Goal: Information Seeking & Learning: Learn about a topic

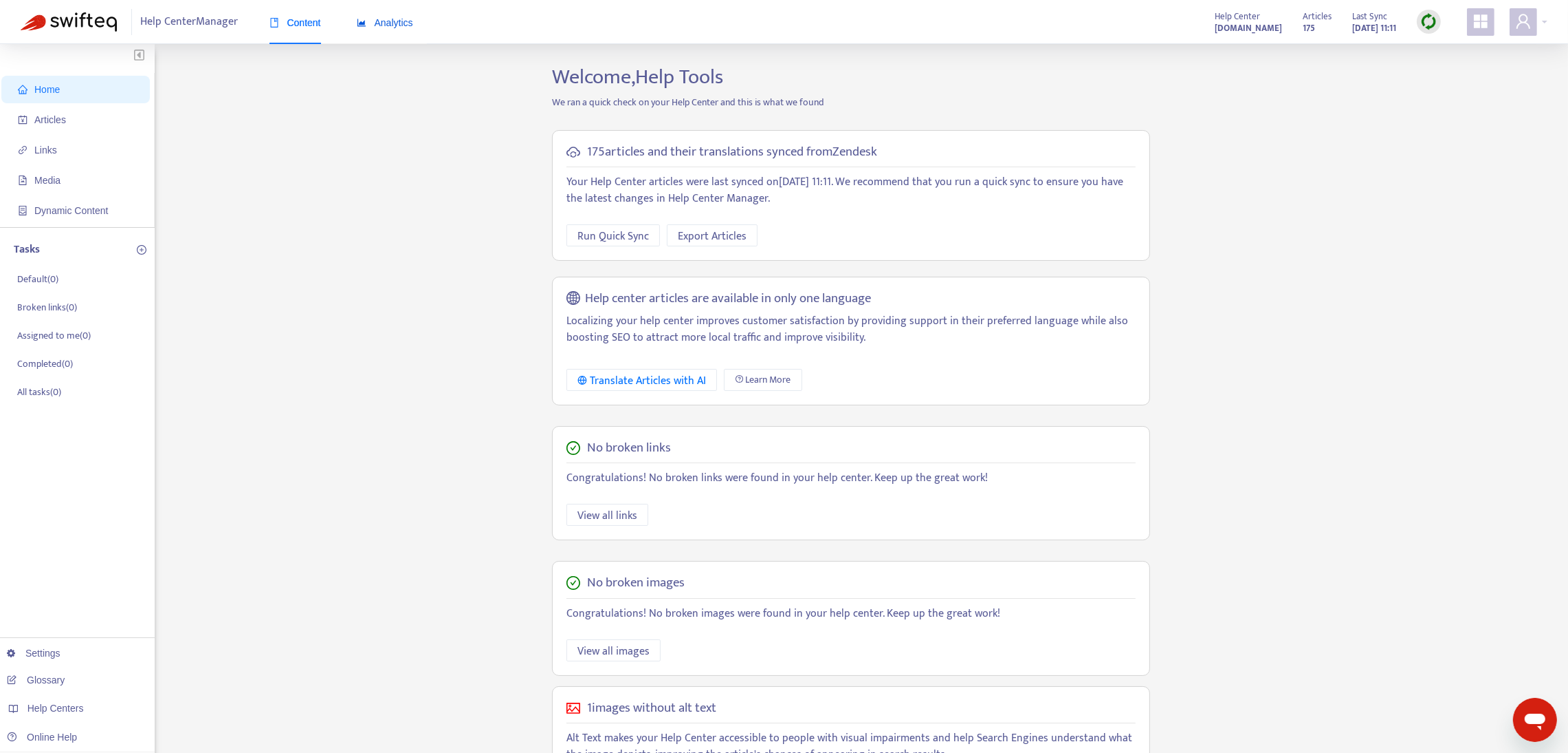
click at [382, 19] on span "Analytics" at bounding box center [385, 22] width 56 height 11
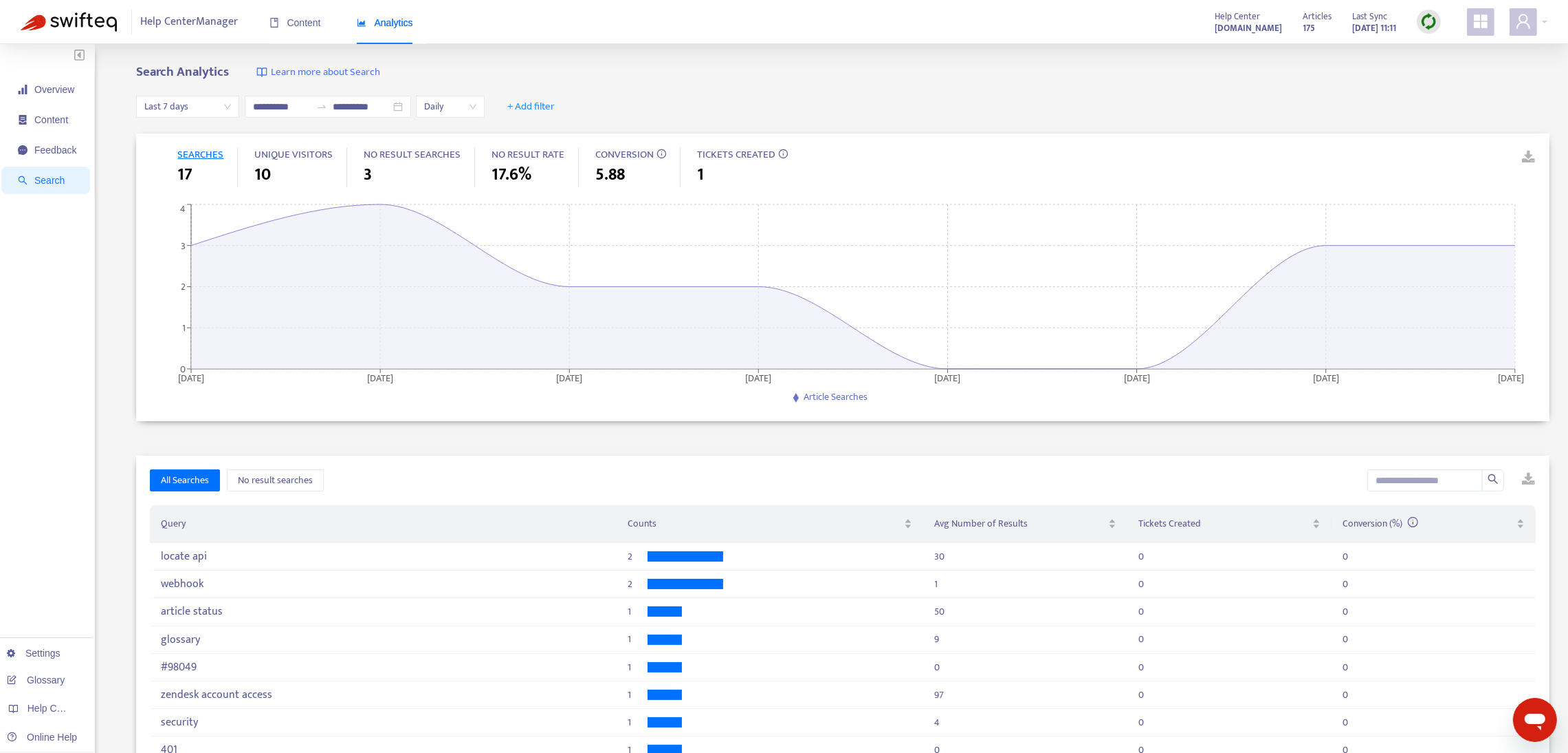
click at [230, 104] on div "Last 7 days" at bounding box center [188, 106] width 104 height 22
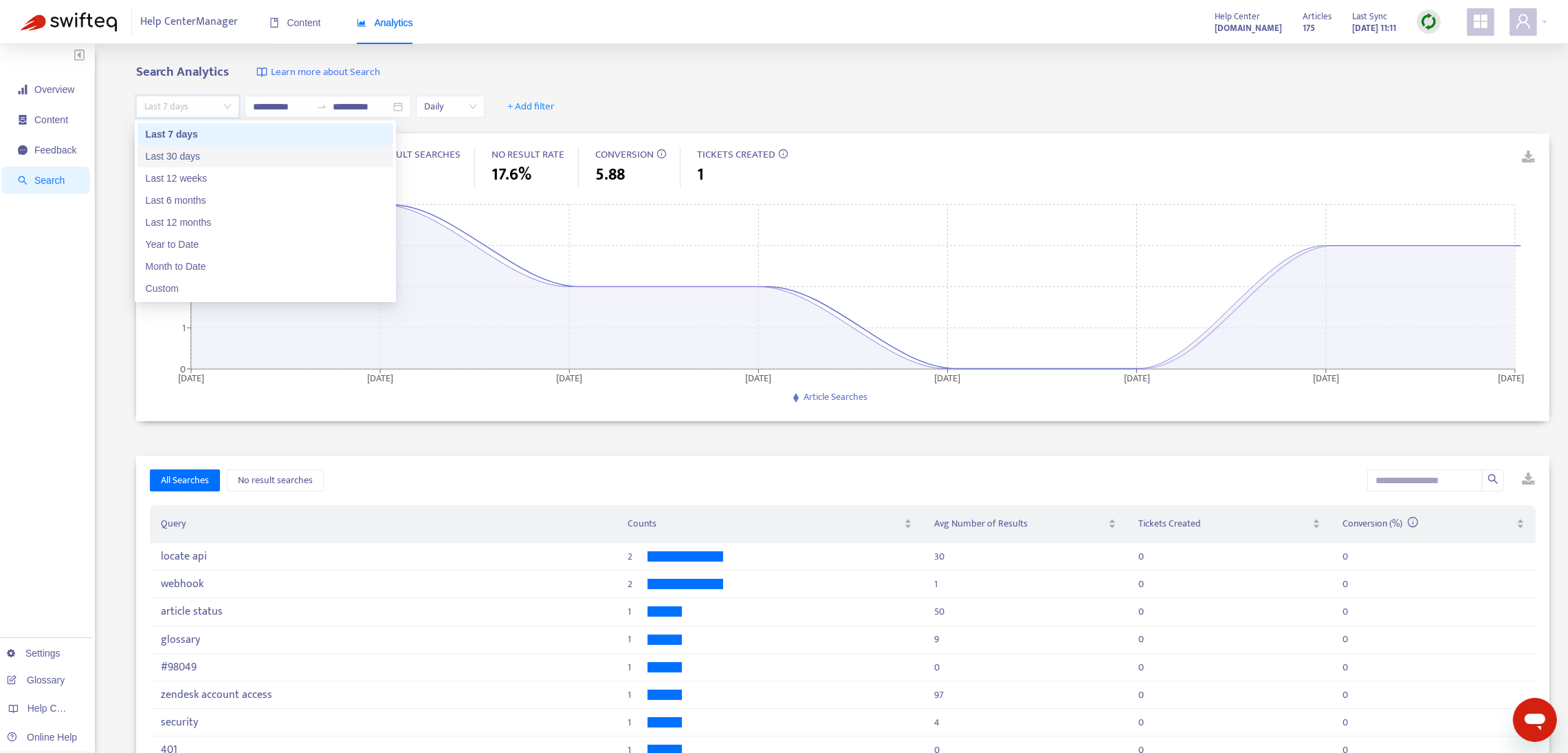
click at [210, 157] on div "Last 30 days" at bounding box center [265, 156] width 239 height 16
type input "**********"
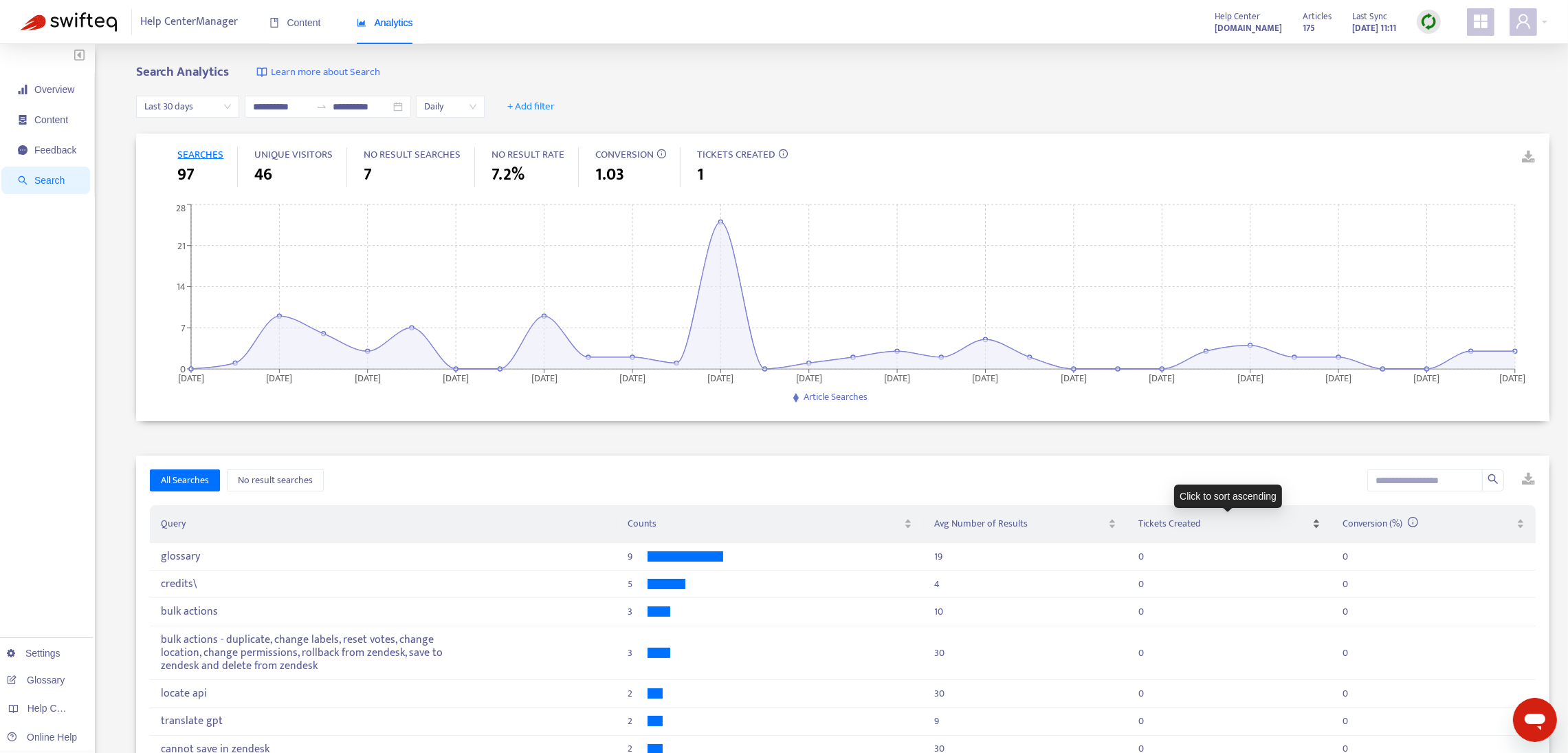
click at [1313, 528] on div "Tickets Created" at bounding box center [1229, 524] width 182 height 16
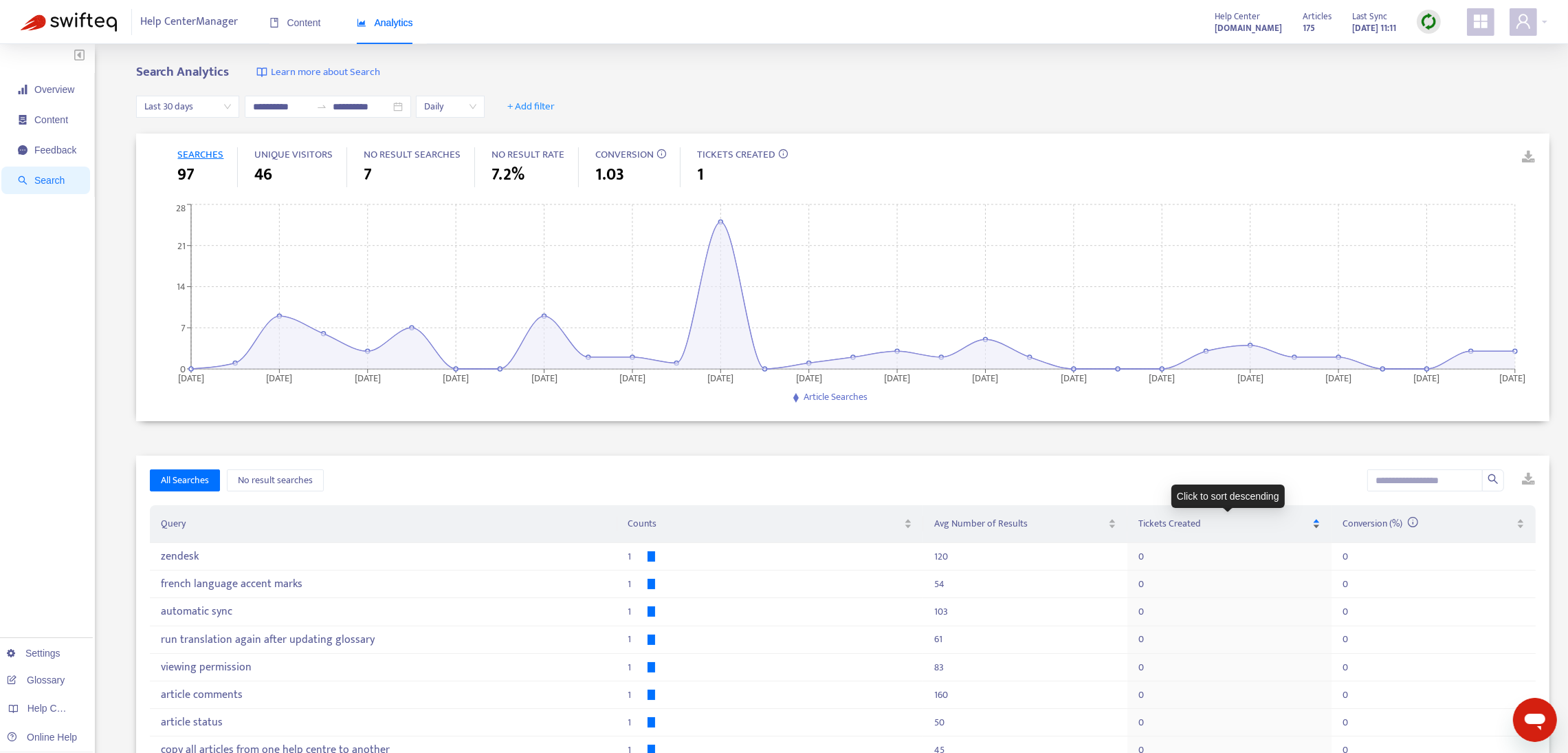
click at [1313, 528] on div "Tickets Created" at bounding box center [1229, 524] width 182 height 16
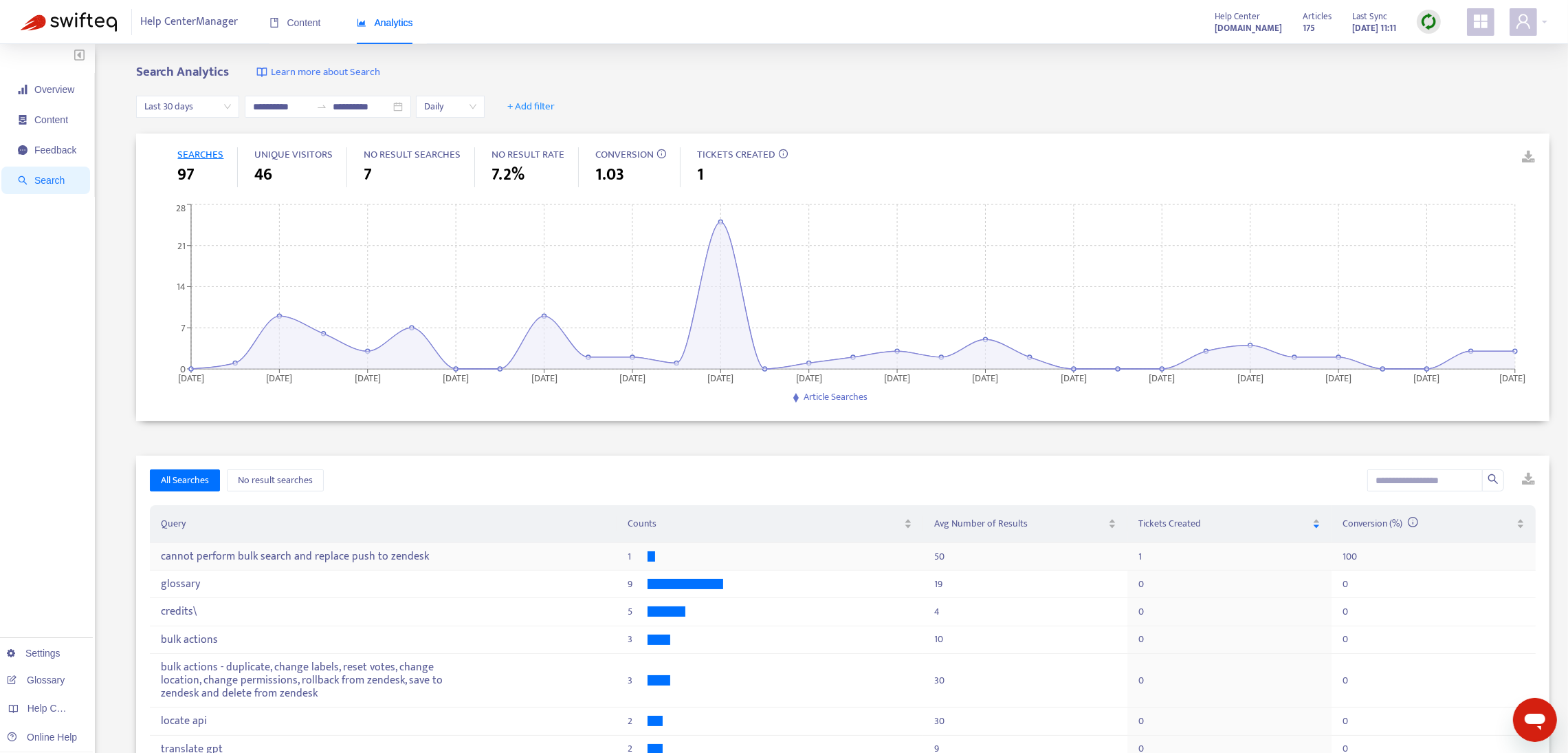
click at [1131, 557] on td "1" at bounding box center [1230, 557] width 205 height 28
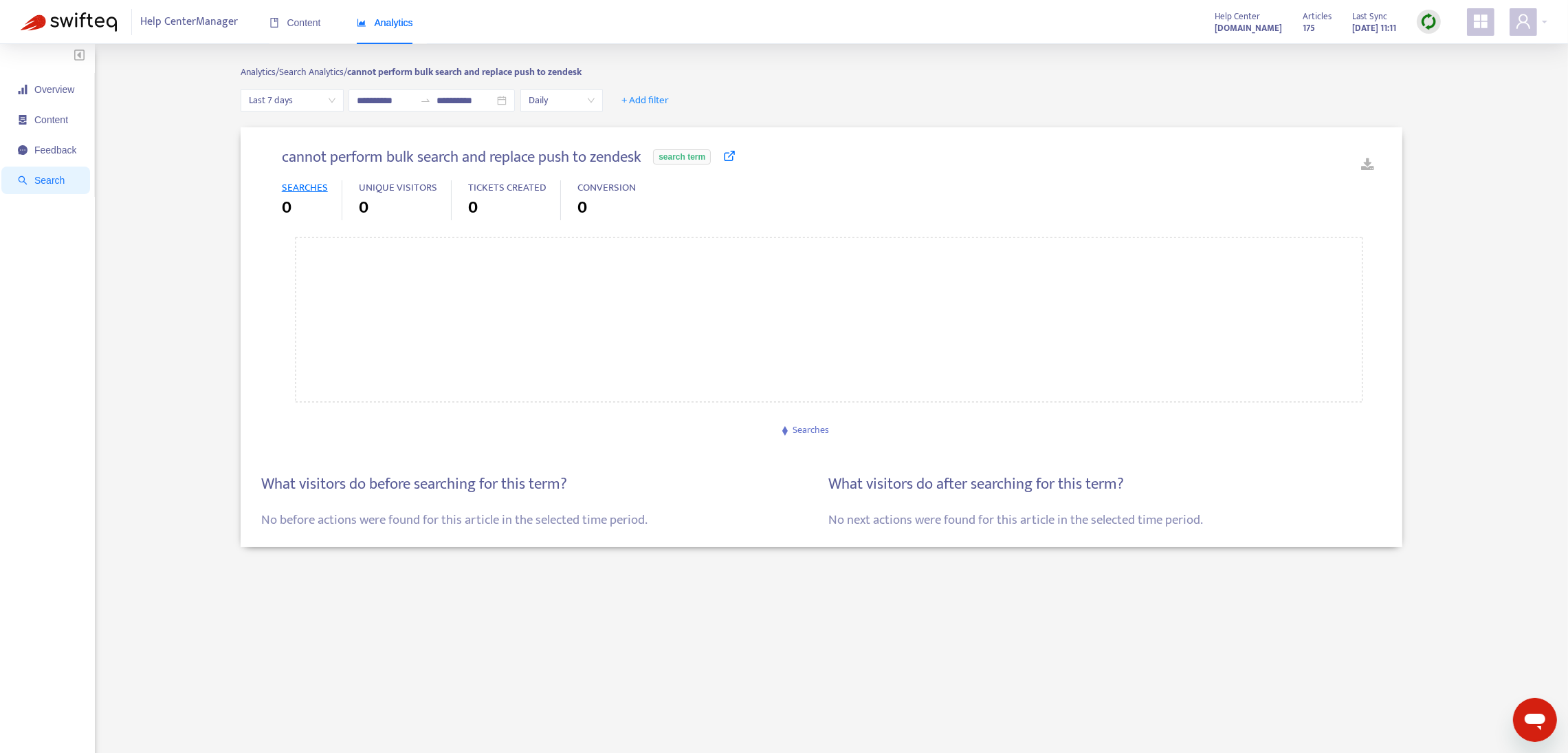
type input "**********"
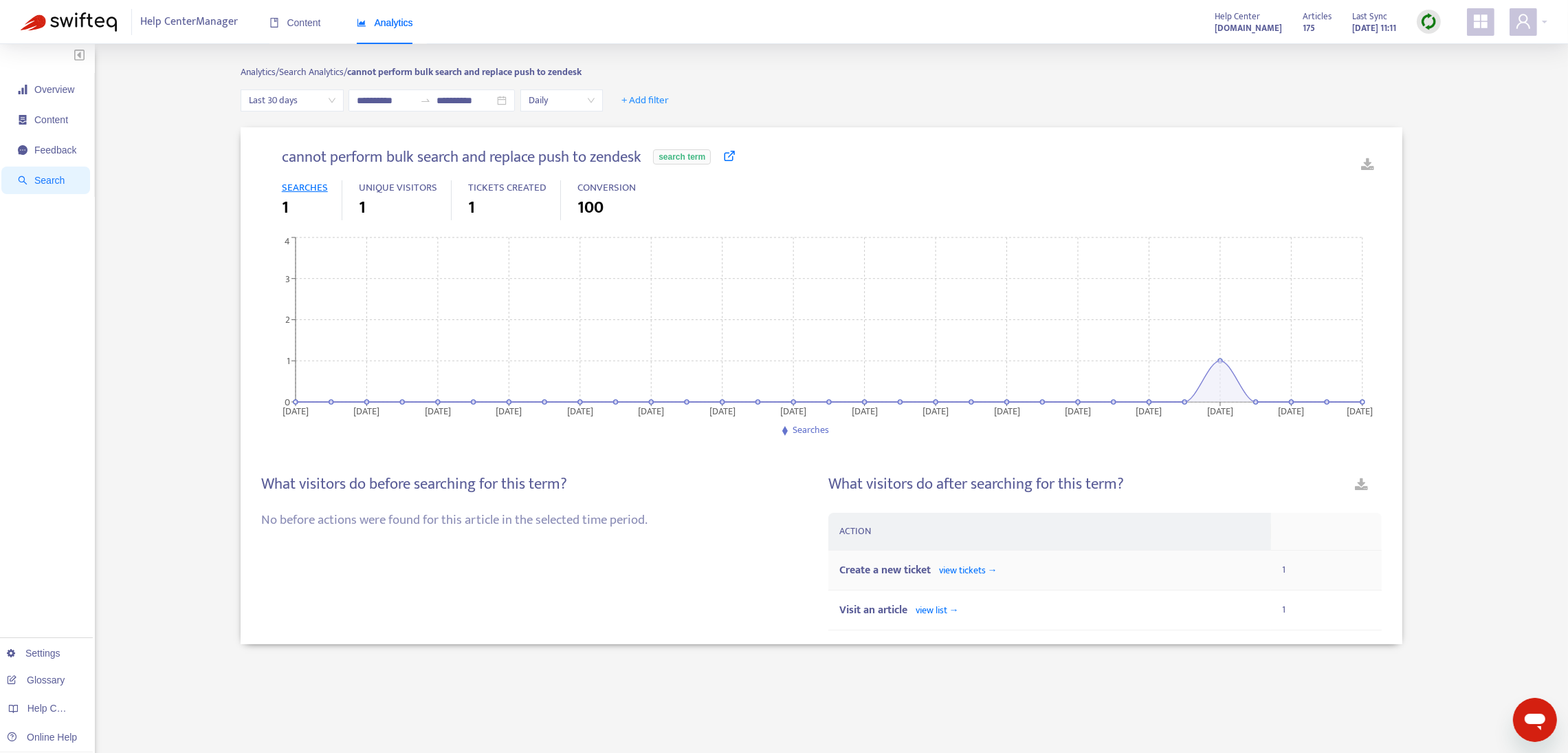
click at [962, 569] on span "view tickets →" at bounding box center [968, 570] width 59 height 16
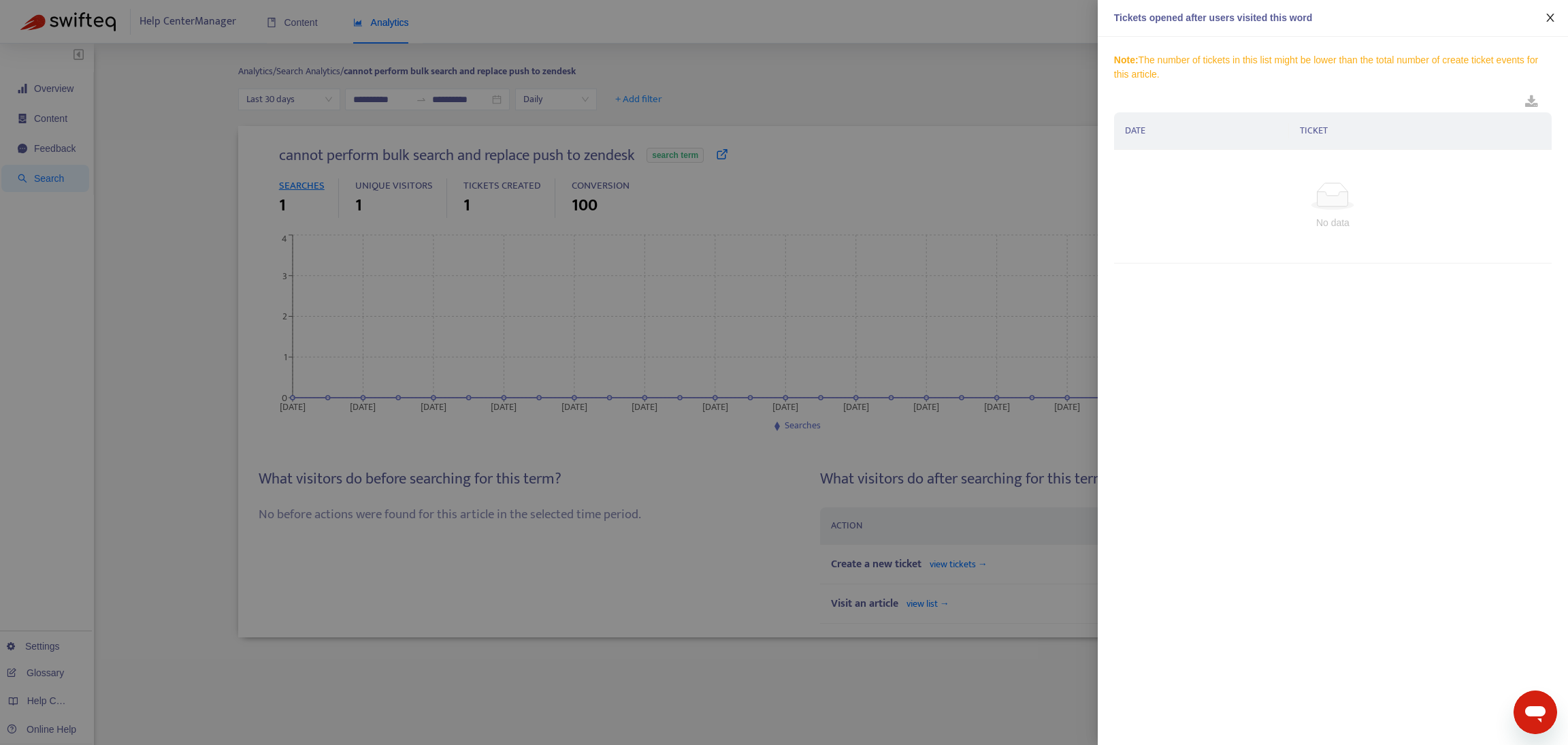
click at [1554, 17] on icon "close" at bounding box center [1550, 17] width 11 height 11
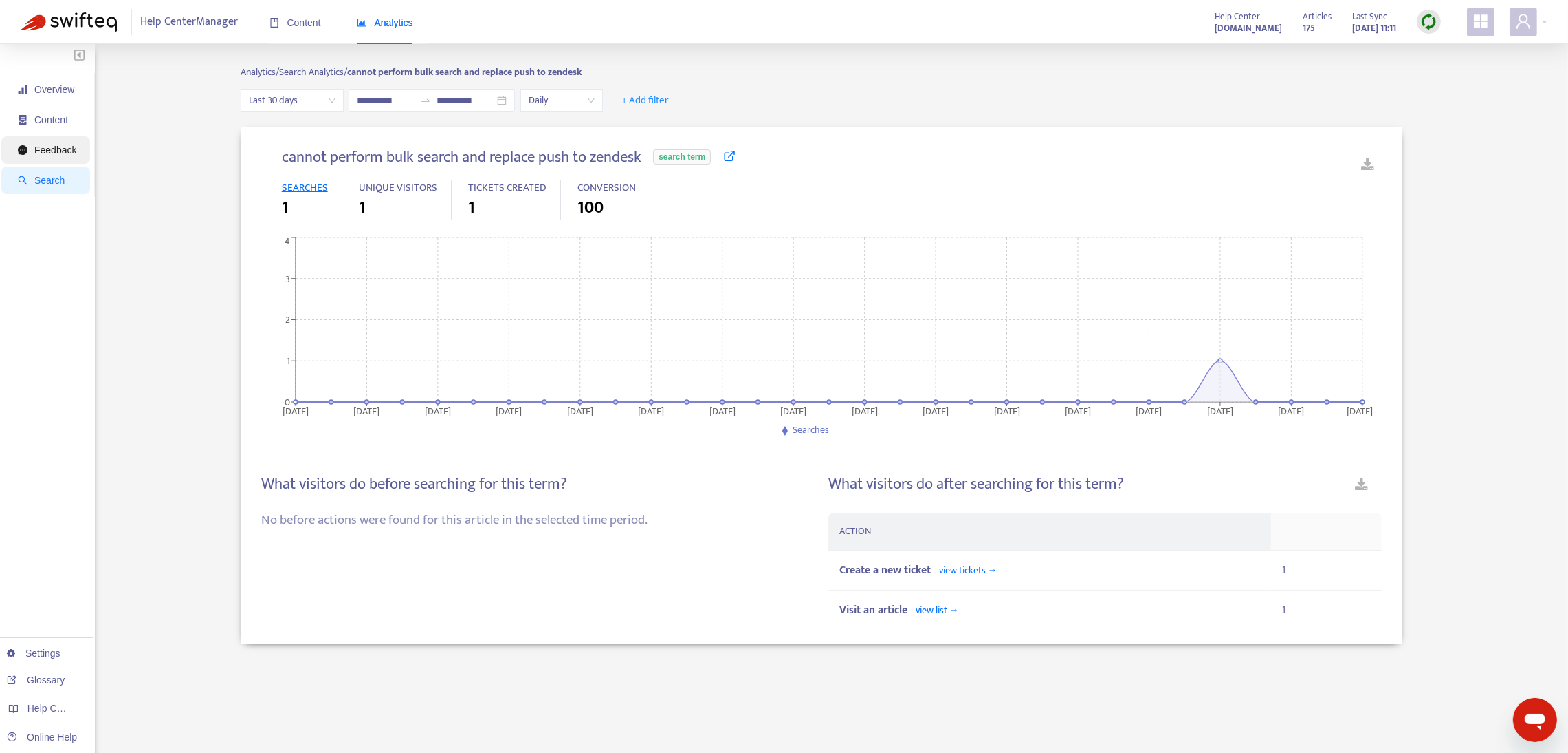
click at [36, 154] on span "Feedback" at bounding box center [55, 149] width 42 height 11
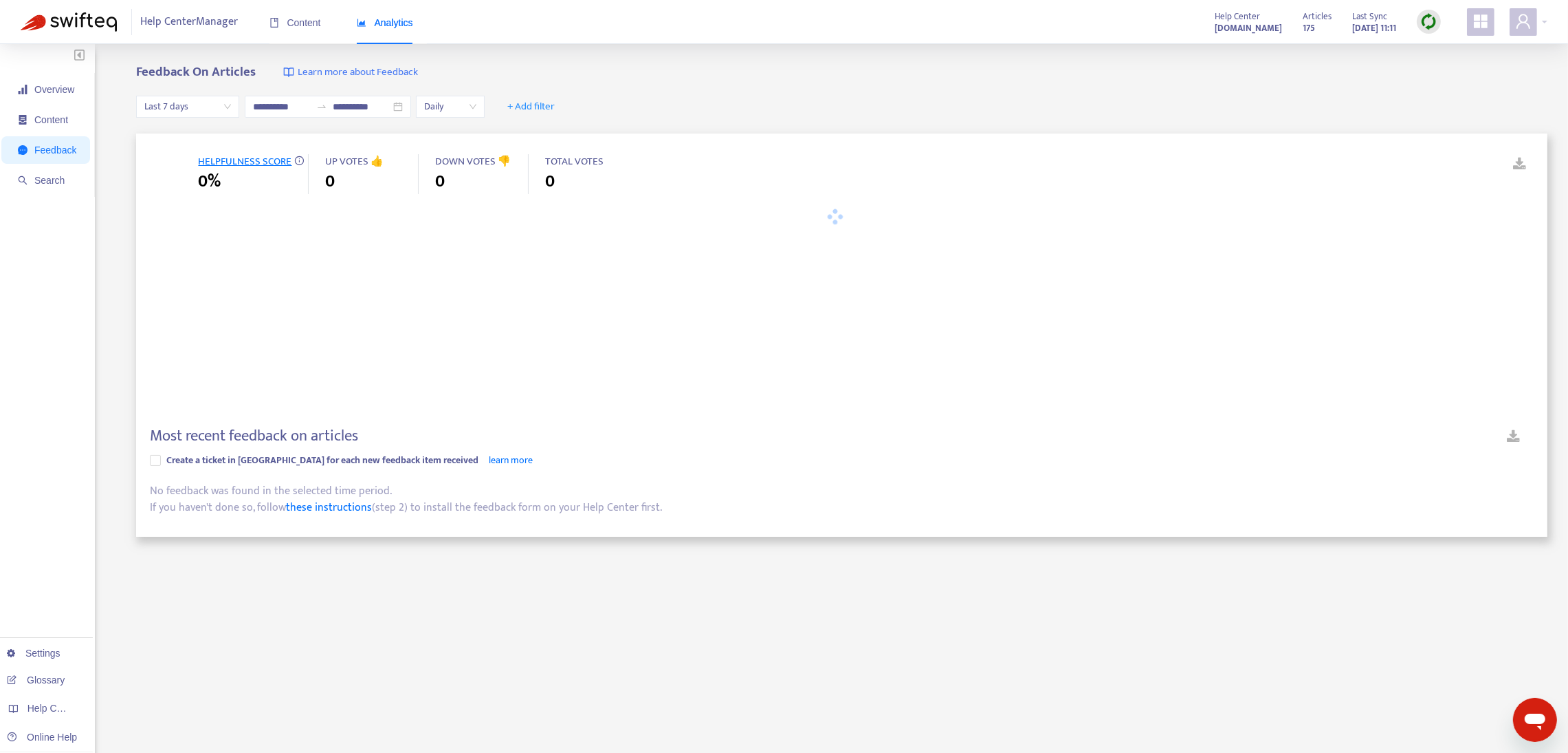
type input "**********"
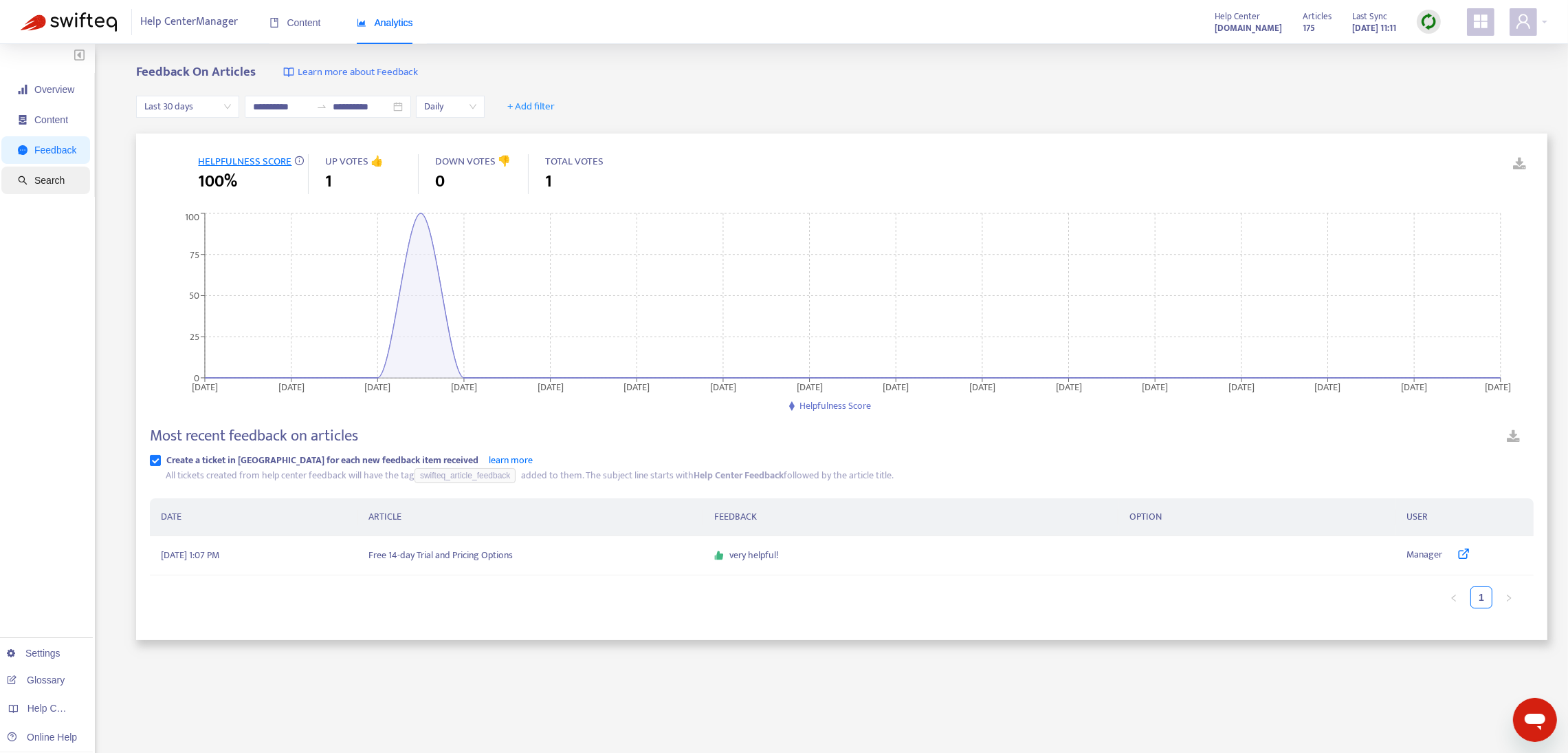
click at [42, 179] on span "Search" at bounding box center [49, 180] width 30 height 11
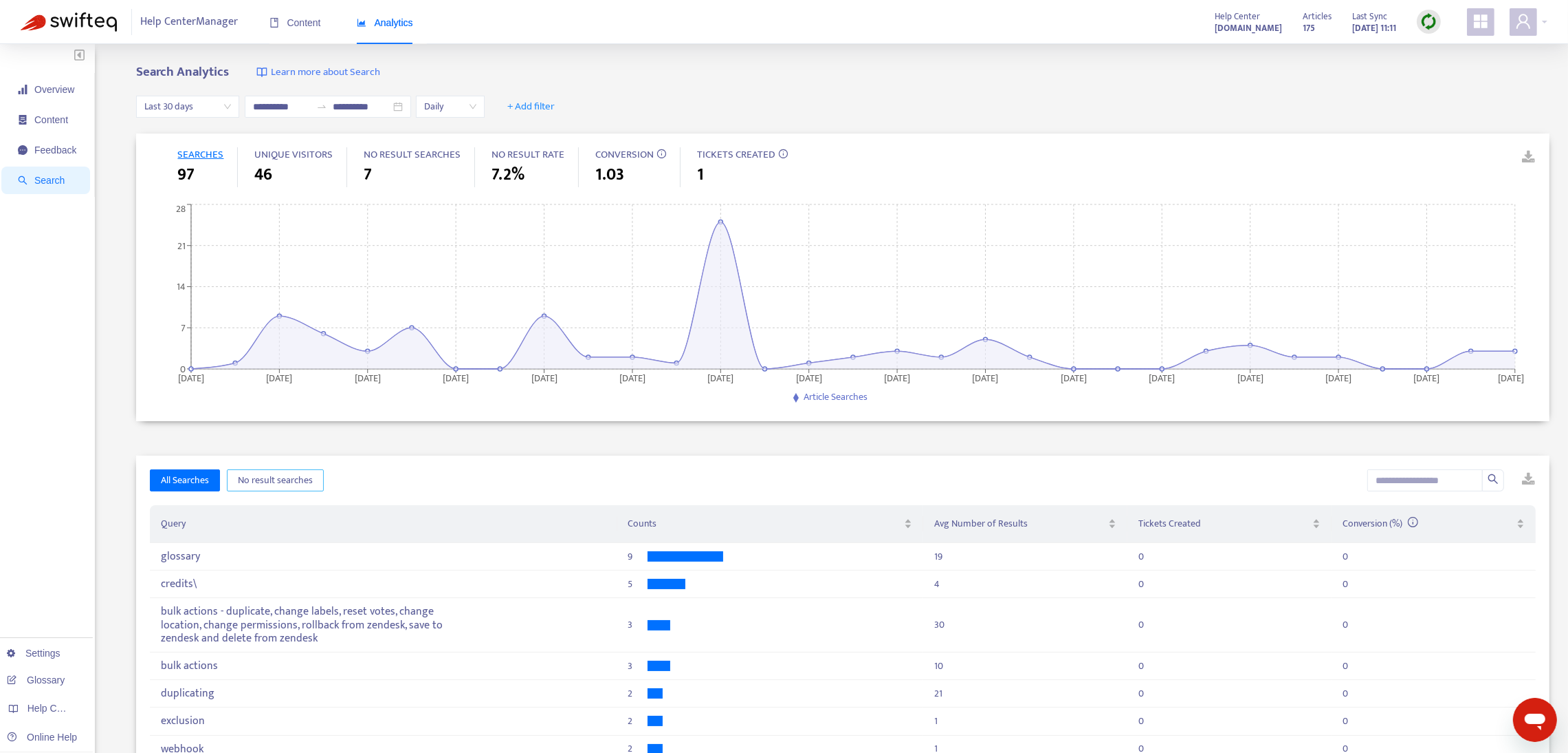
click at [271, 479] on span "No result searches" at bounding box center [275, 480] width 75 height 16
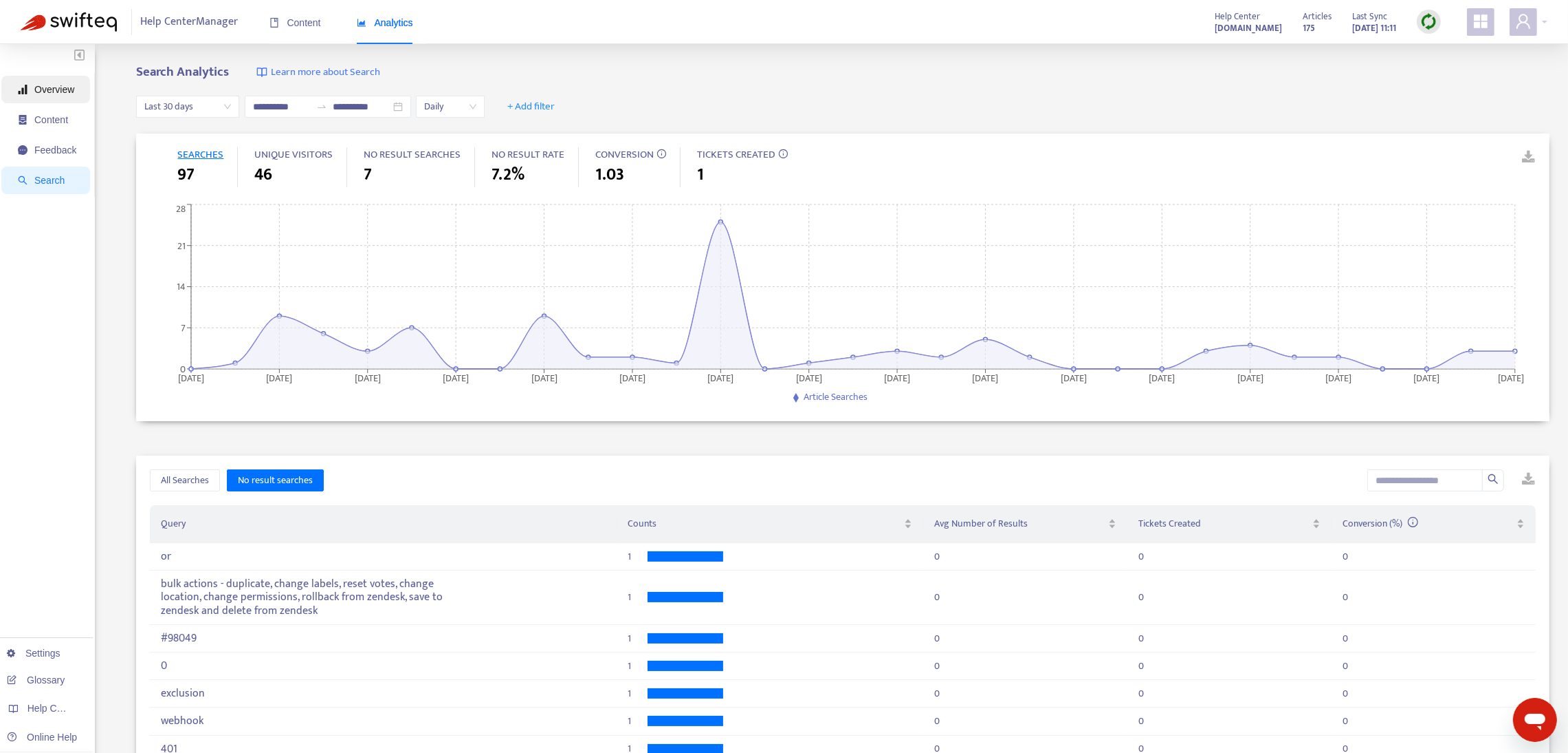
click at [47, 88] on span "Overview" at bounding box center [54, 89] width 40 height 11
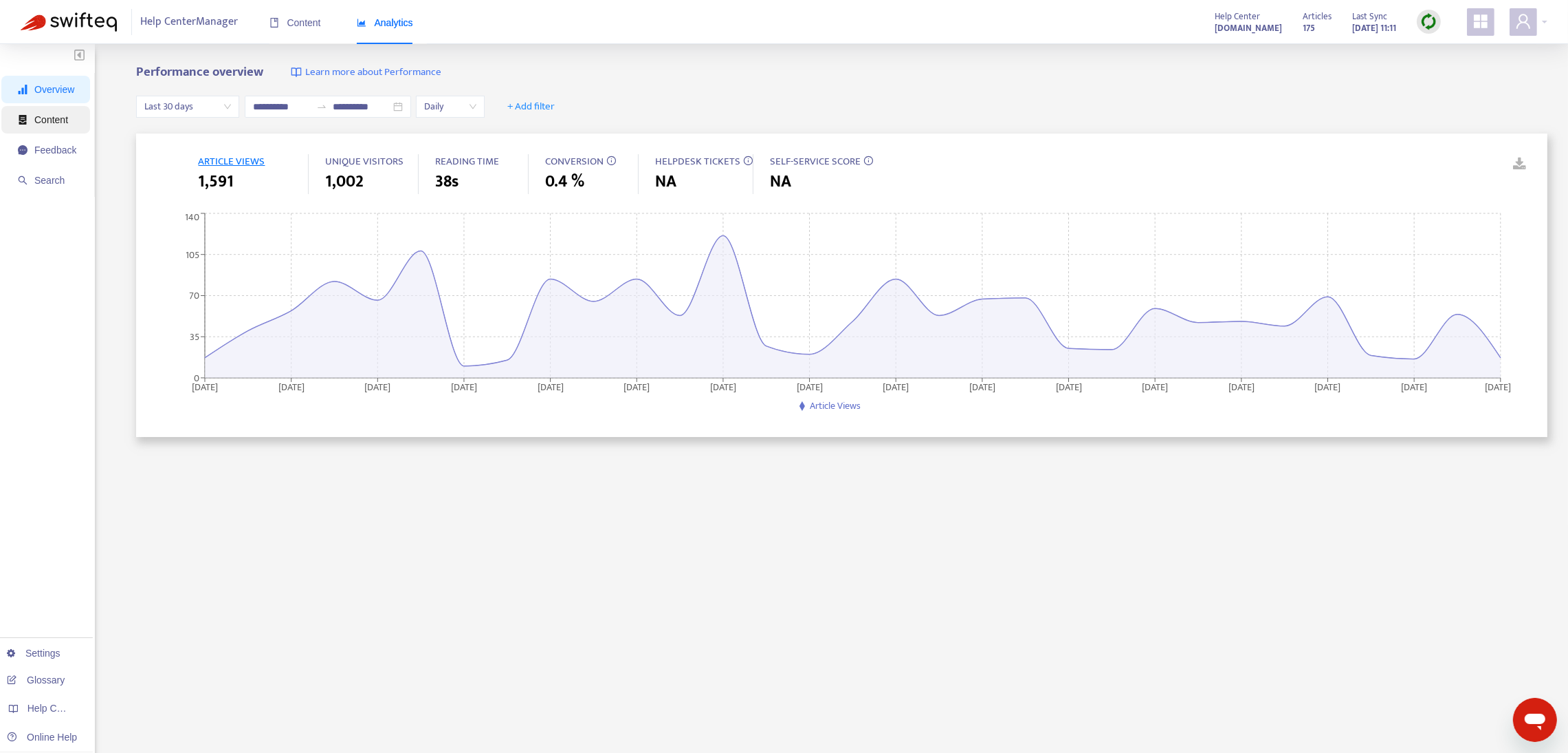
click at [57, 117] on span "Content" at bounding box center [51, 119] width 34 height 11
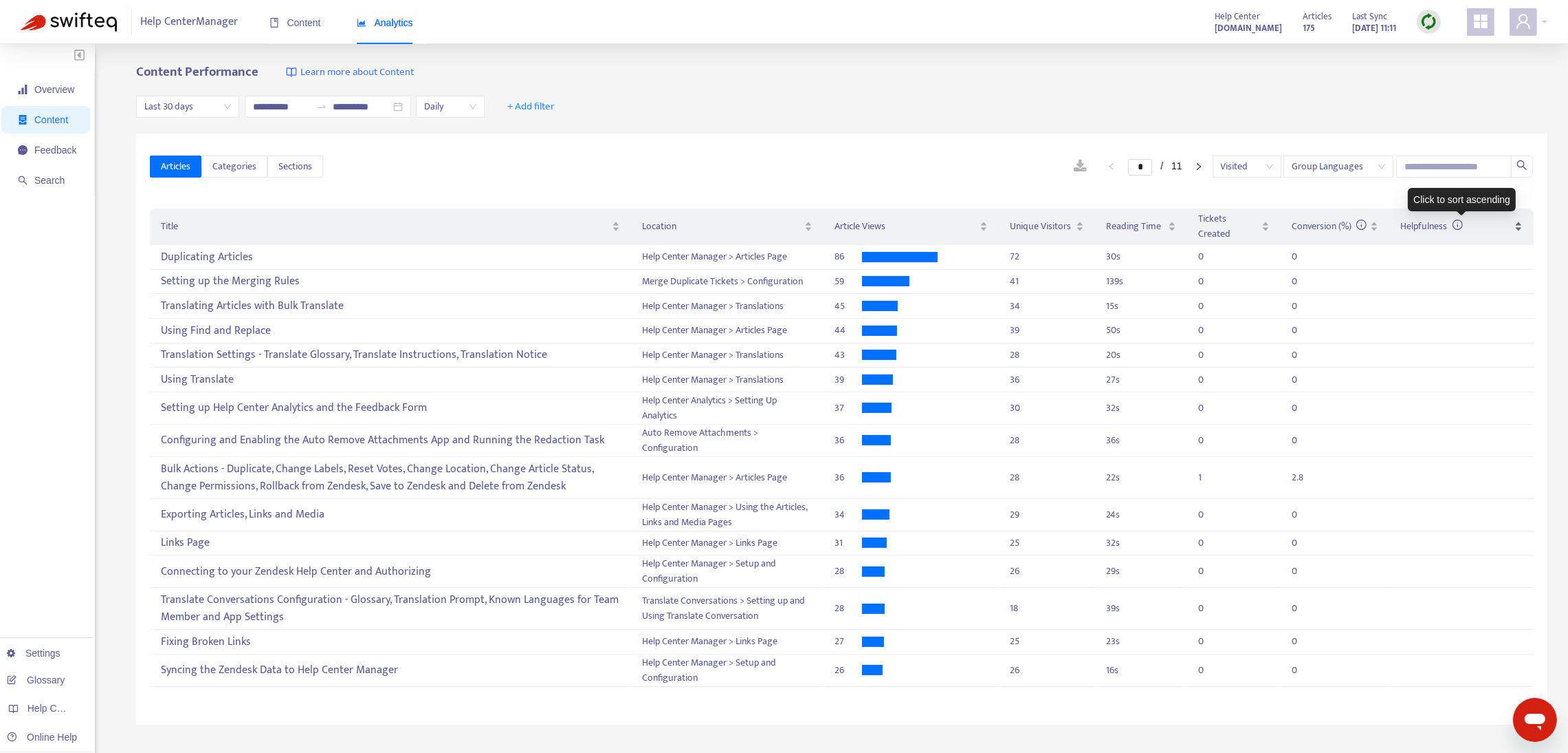
click at [1520, 229] on div "Helpfulness" at bounding box center [1462, 226] width 123 height 16
